Goal: Task Accomplishment & Management: Manage account settings

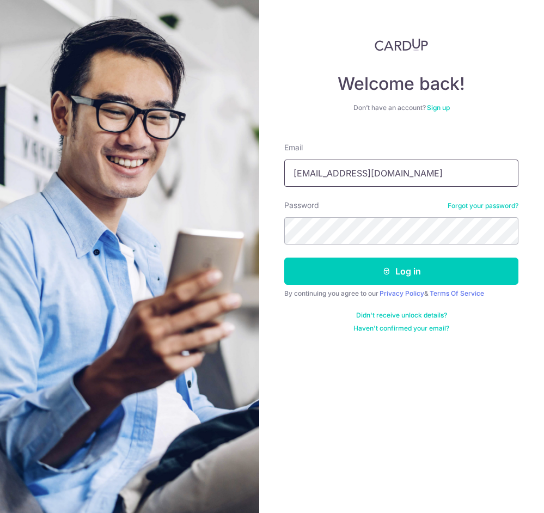
click at [385, 173] on input "[EMAIL_ADDRESS][DOMAIN_NAME]" at bounding box center [401, 173] width 234 height 27
type input "[EMAIL_ADDRESS][DOMAIN_NAME]"
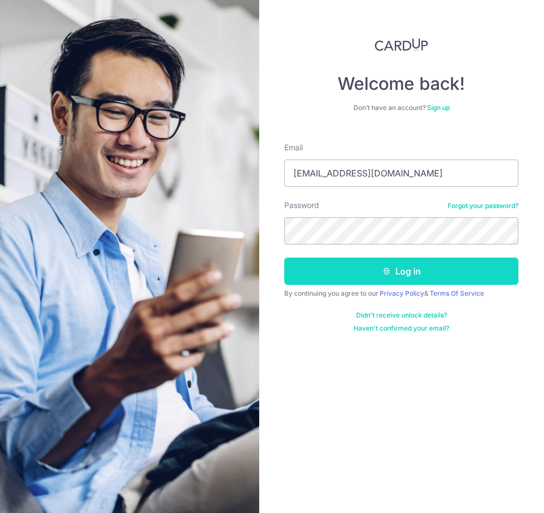
click at [403, 265] on button "Log in" at bounding box center [401, 271] width 234 height 27
